Goal: Information Seeking & Learning: Find specific page/section

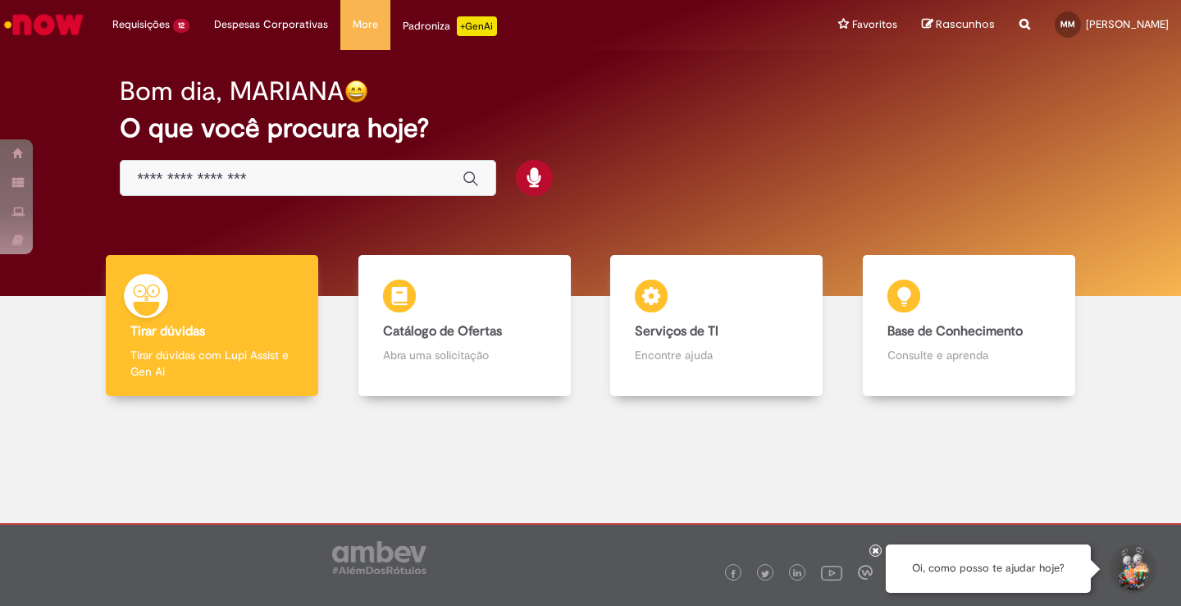
click at [267, 177] on input "Basta digitar aqui" at bounding box center [291, 179] width 309 height 19
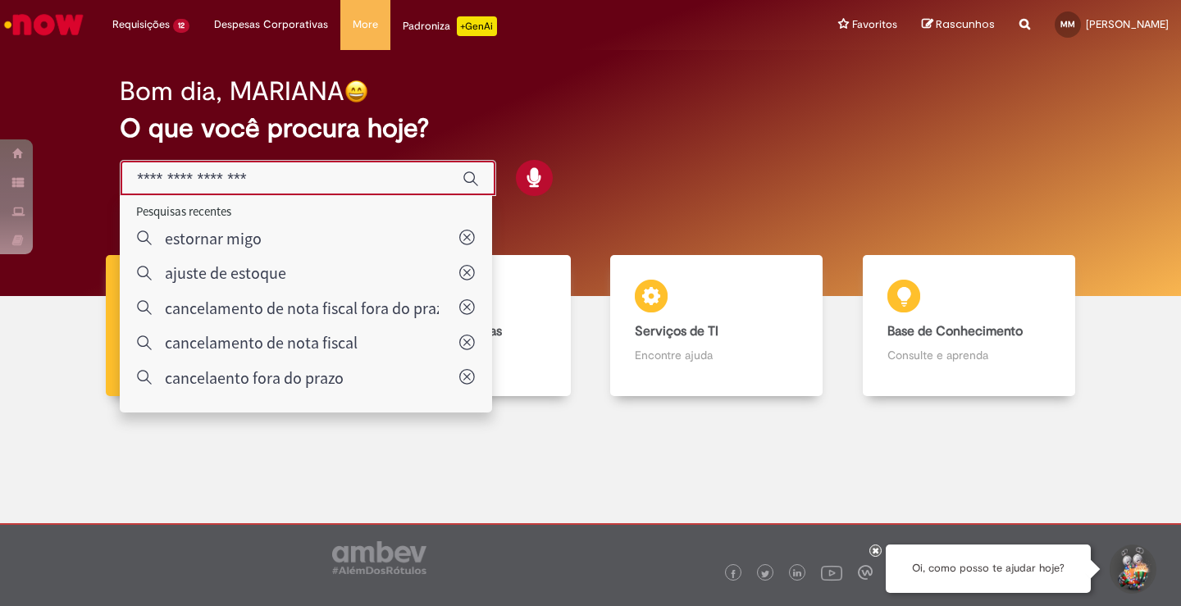
type input "*"
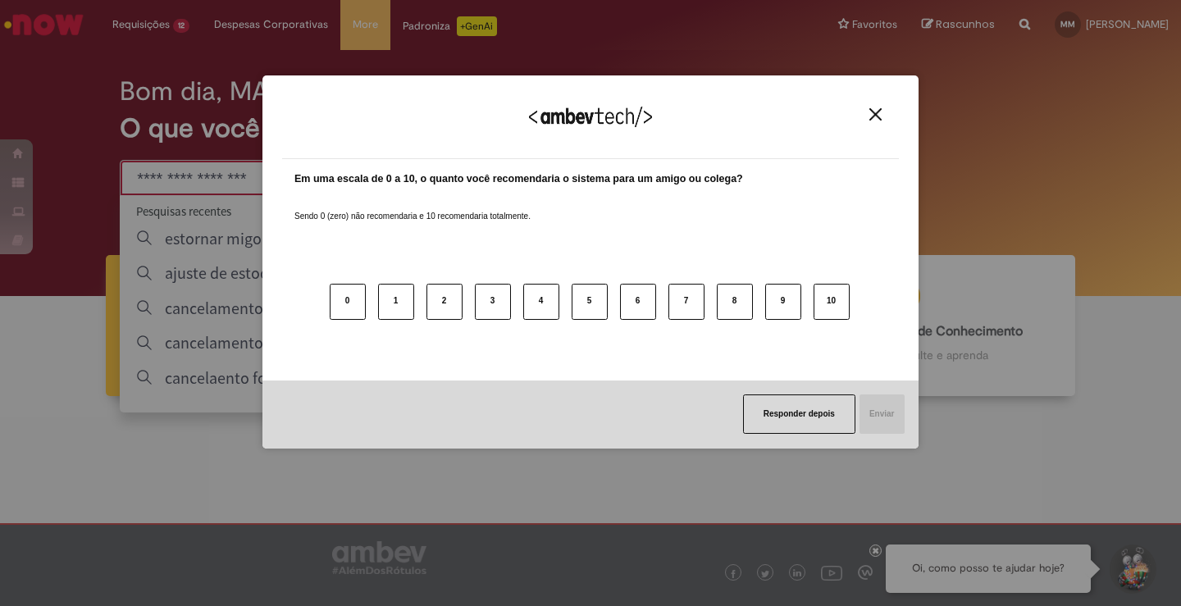
click at [874, 114] on img "Close" at bounding box center [876, 114] width 12 height 12
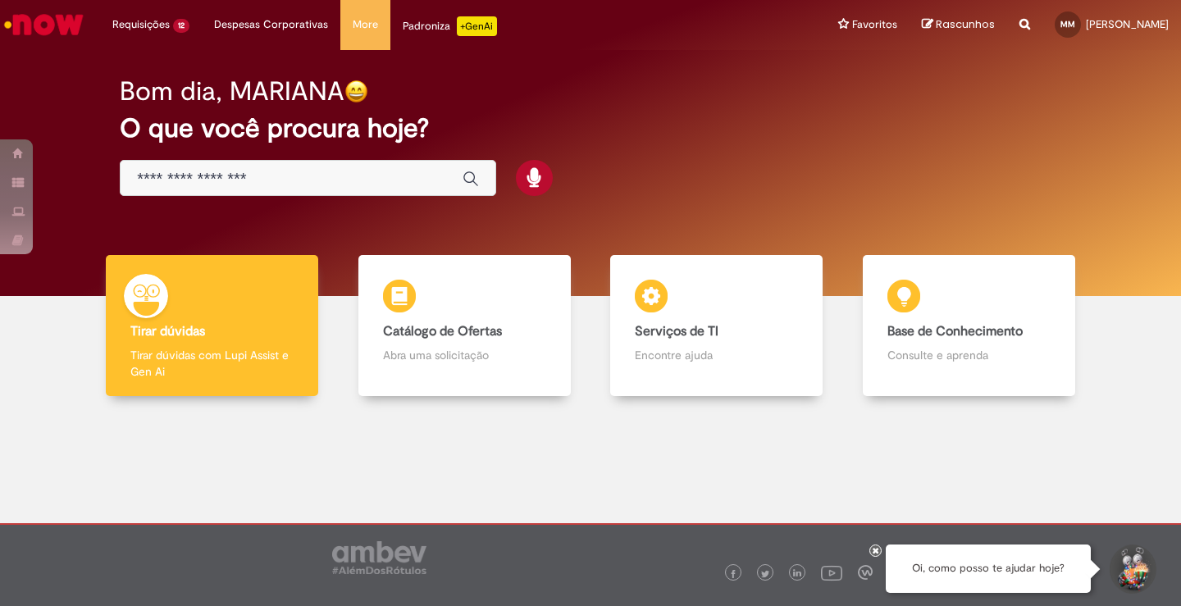
click at [1022, 32] on div "Reportar problema Artigos Não encontrou base de conhecimento Catálogo Não foram…" at bounding box center [1024, 25] width 35 height 50
click at [1021, 24] on icon "Search from all sources" at bounding box center [1025, 15] width 11 height 30
click at [998, 30] on input "text" at bounding box center [992, 25] width 75 height 28
type input "**********"
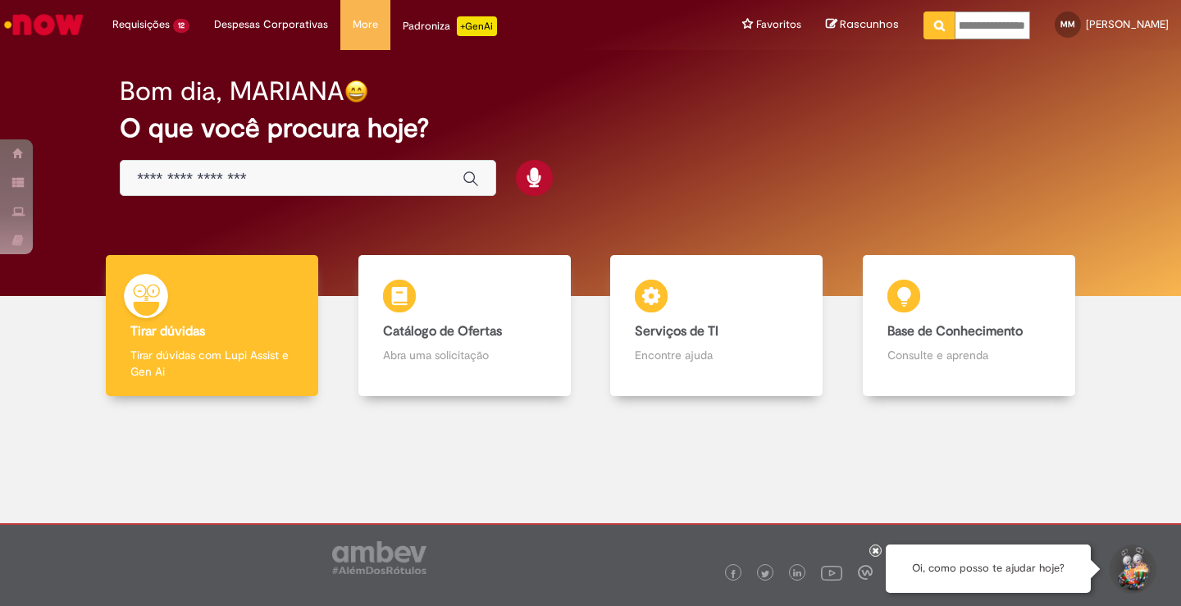
click button "Pesquisar" at bounding box center [940, 25] width 32 height 28
type input "**********"
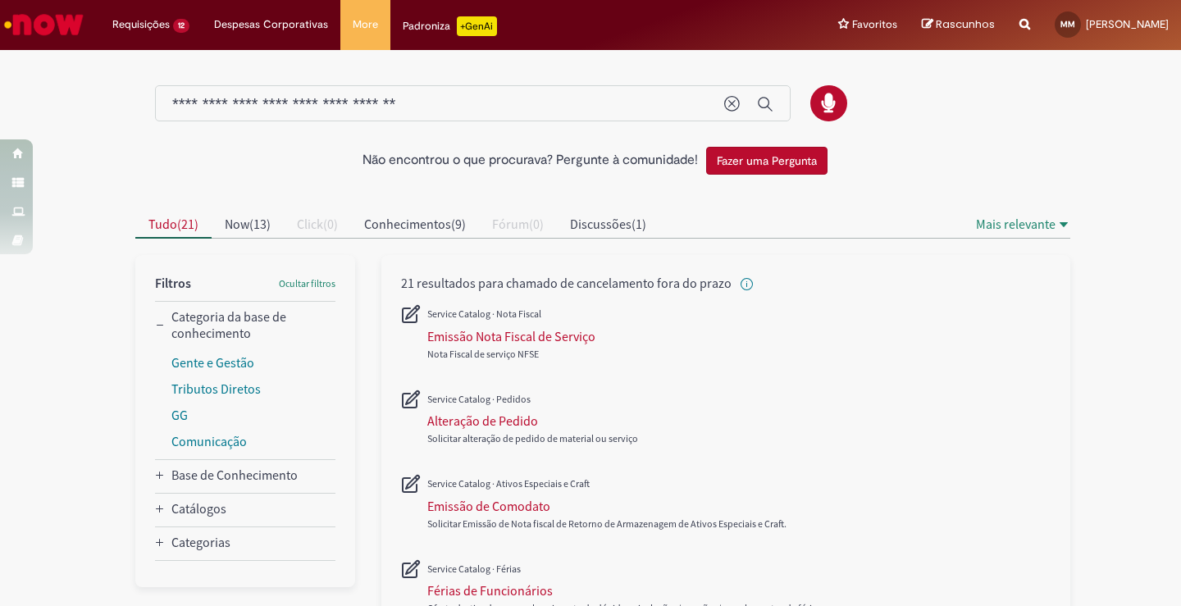
click at [865, 396] on div "Solicitar alteração de pedido de material ou serviço" at bounding box center [726, 419] width 650 height 84
click at [885, 416] on div "Solicitar alteração de pedido de material ou serviço" at bounding box center [726, 419] width 650 height 84
click at [1000, 134] on div at bounding box center [590, 96] width 935 height 86
